Goal: Task Accomplishment & Management: Use online tool/utility

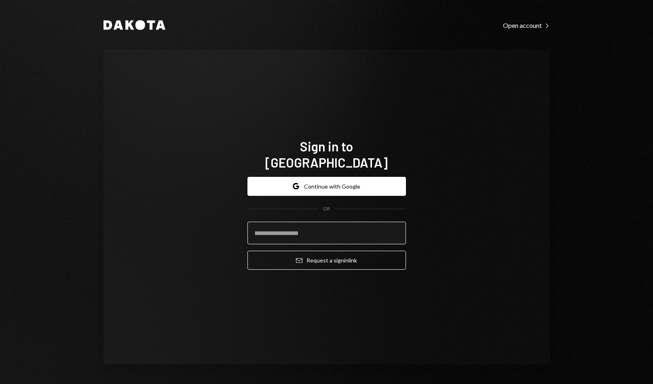
click at [299, 222] on input "email" at bounding box center [326, 233] width 158 height 23
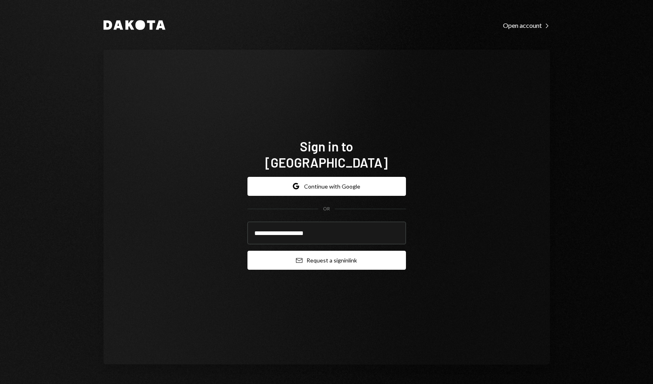
type input "**********"
click at [375, 251] on button "Email Request a sign in link" at bounding box center [326, 260] width 158 height 19
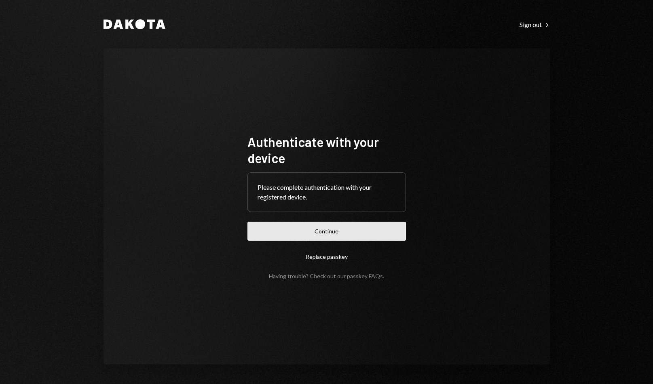
click at [365, 231] on button "Continue" at bounding box center [326, 231] width 158 height 19
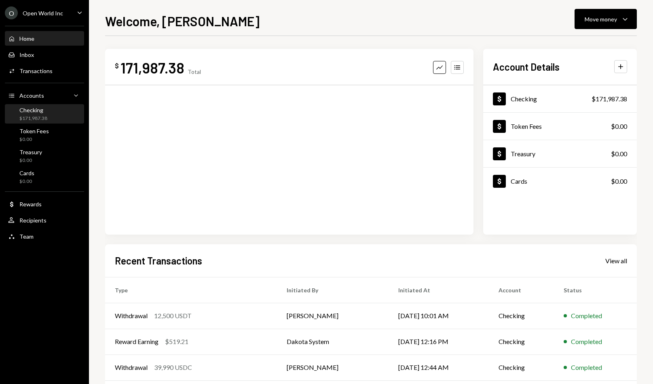
click at [58, 117] on div "Checking $171,987.38" at bounding box center [44, 114] width 73 height 15
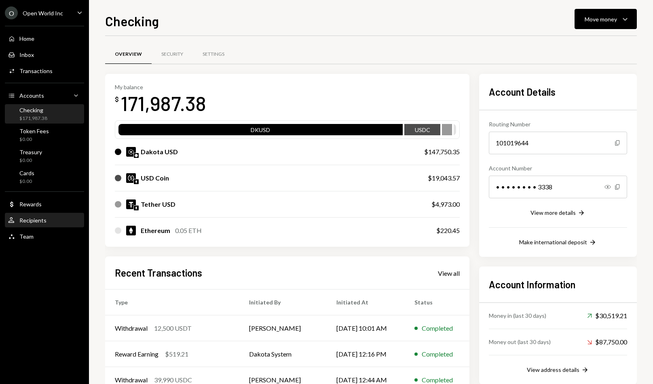
click at [44, 224] on div "User Recipients" at bounding box center [44, 221] width 73 height 14
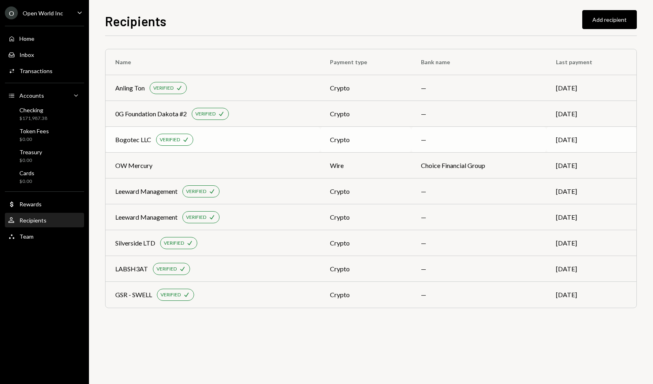
click at [312, 150] on td "Bogotec LLC VERIFIED Check" at bounding box center [213, 140] width 215 height 26
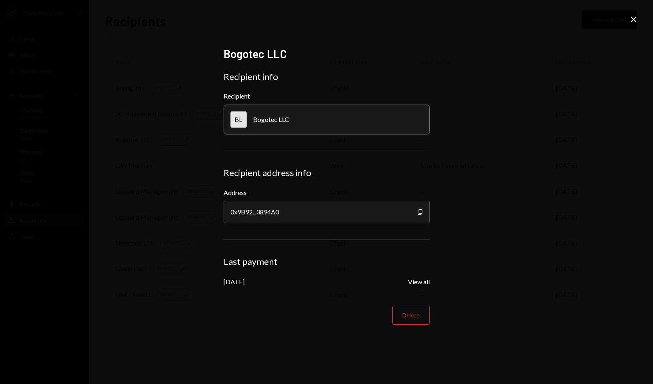
drag, startPoint x: 637, startPoint y: 22, endPoint x: 629, endPoint y: 21, distance: 8.6
click at [636, 22] on icon "Close" at bounding box center [634, 20] width 10 height 10
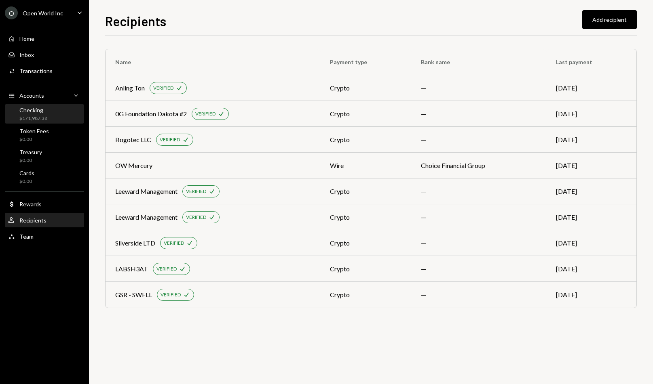
click at [51, 120] on div "Checking $171,987.38" at bounding box center [44, 114] width 73 height 15
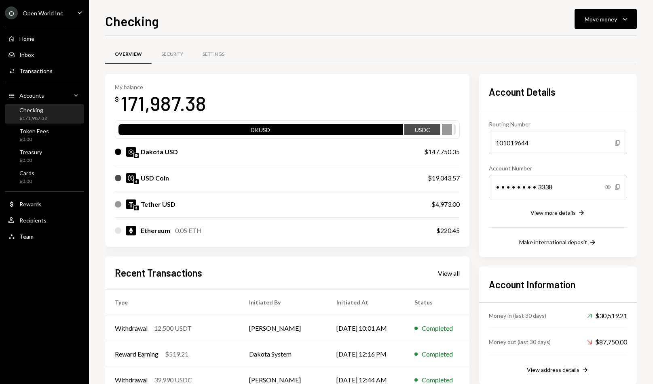
drag, startPoint x: 591, startPoint y: 21, endPoint x: 589, endPoint y: 31, distance: 10.0
click at [591, 22] on div "Move money" at bounding box center [601, 19] width 32 height 8
click at [576, 45] on div "Send" at bounding box center [599, 43] width 59 height 8
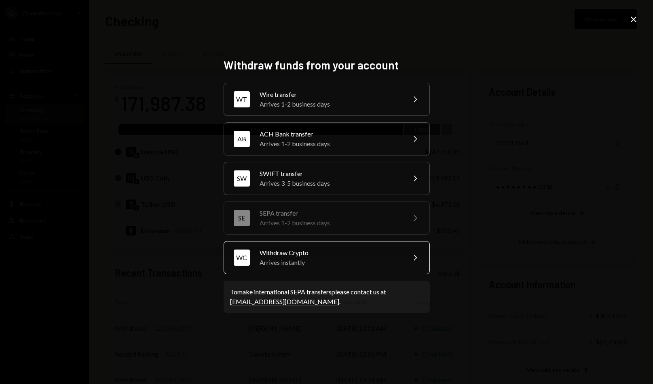
click at [341, 257] on div "Withdraw Crypto" at bounding box center [330, 253] width 141 height 10
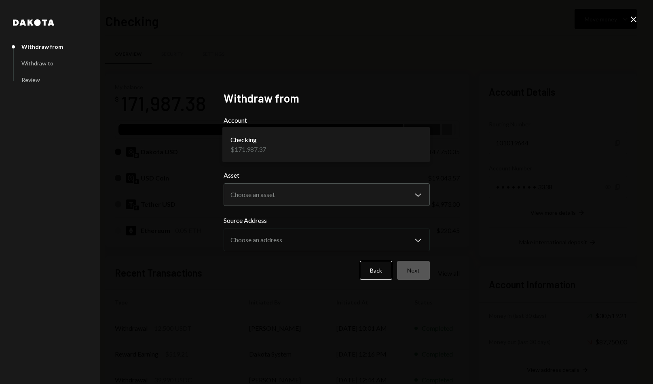
click at [320, 148] on body "O Open World Inc Caret Down Home Home Inbox Inbox Activities Transactions Accou…" at bounding box center [326, 192] width 653 height 384
click at [310, 197] on body "O Open World Inc Caret Down Home Home Inbox Inbox Activities Transactions Accou…" at bounding box center [326, 192] width 653 height 384
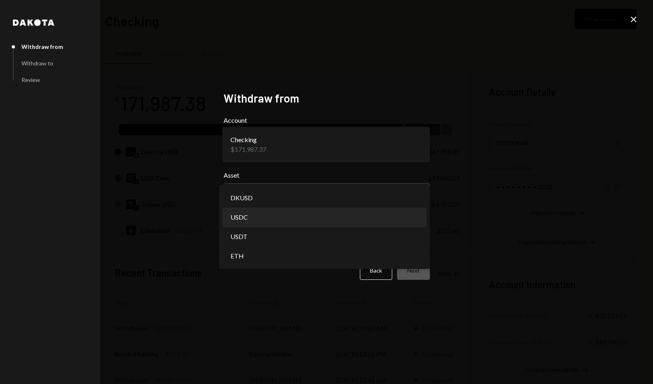
select select "****"
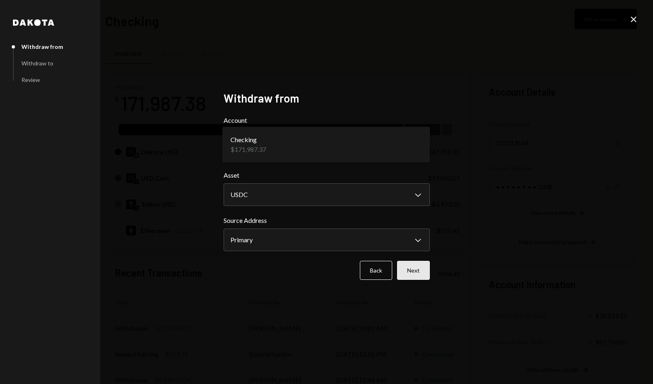
click at [407, 266] on button "Next" at bounding box center [413, 270] width 33 height 19
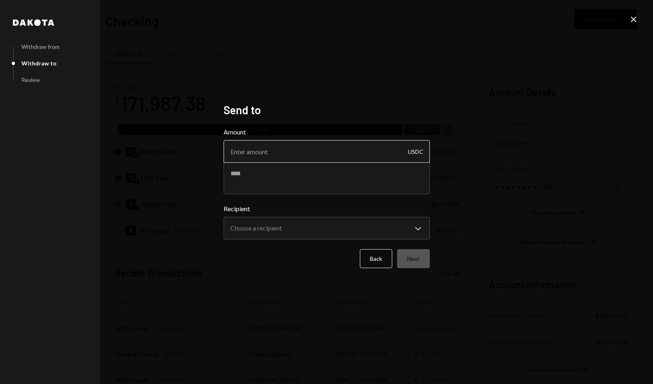
click at [289, 147] on input "Amount" at bounding box center [327, 151] width 206 height 23
type input "5000"
type textarea "**********"
drag, startPoint x: 222, startPoint y: 228, endPoint x: 262, endPoint y: 226, distance: 40.0
click at [230, 228] on div "**********" at bounding box center [327, 192] width 226 height 198
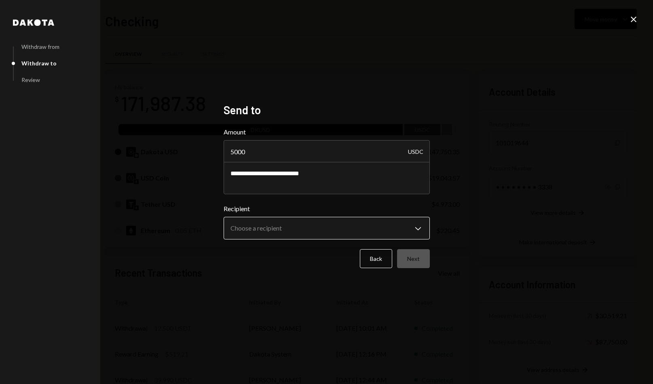
click at [263, 226] on body "O Open World Inc Caret Down Home Home Inbox Inbox Activities Transactions Accou…" at bounding box center [326, 192] width 653 height 384
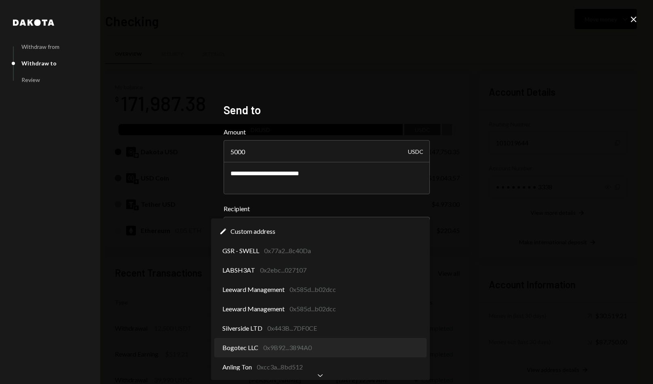
select select "**********"
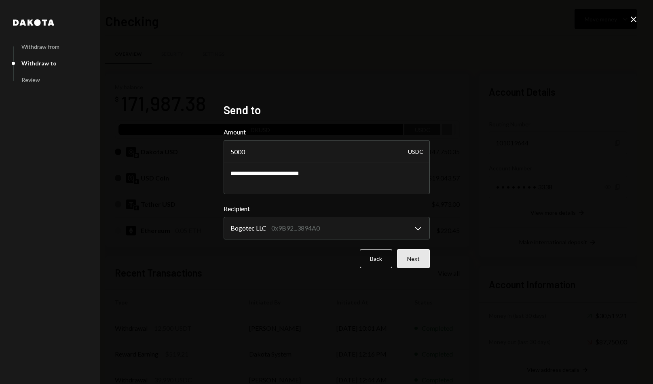
click at [414, 255] on button "Next" at bounding box center [413, 258] width 33 height 19
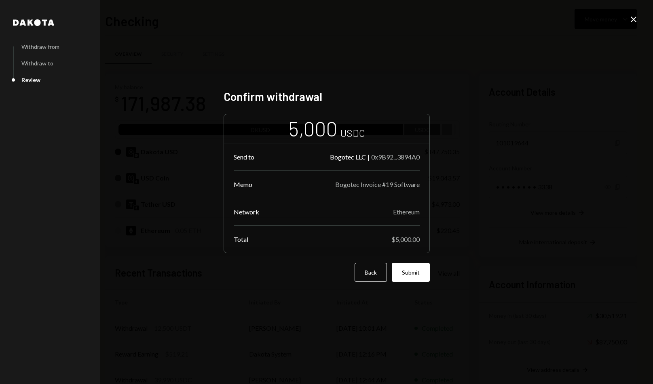
click at [412, 273] on button "Submit" at bounding box center [411, 272] width 38 height 19
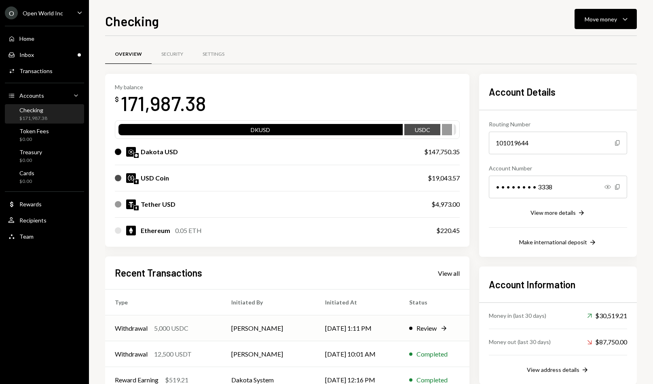
click at [205, 326] on div "Withdrawal 5,000 USDC" at bounding box center [163, 329] width 97 height 10
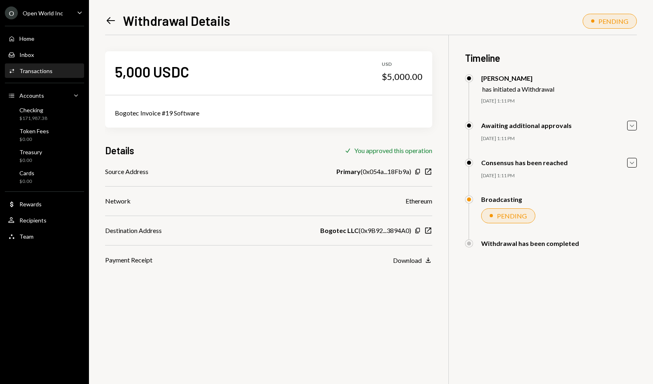
click at [247, 308] on div "5,000 USDC USD $5,000.00 Bogotec Invoice #19 Software Details Check You approve…" at bounding box center [371, 227] width 532 height 384
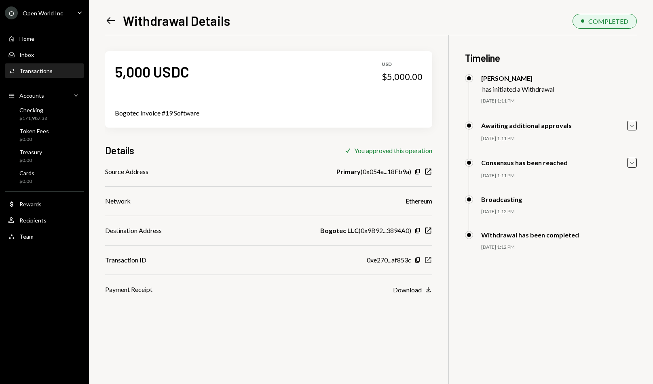
click at [429, 258] on icon "New Window" at bounding box center [428, 260] width 8 height 8
click at [429, 260] on icon "New Window" at bounding box center [428, 260] width 8 height 8
